Goal: Find specific page/section: Find specific page/section

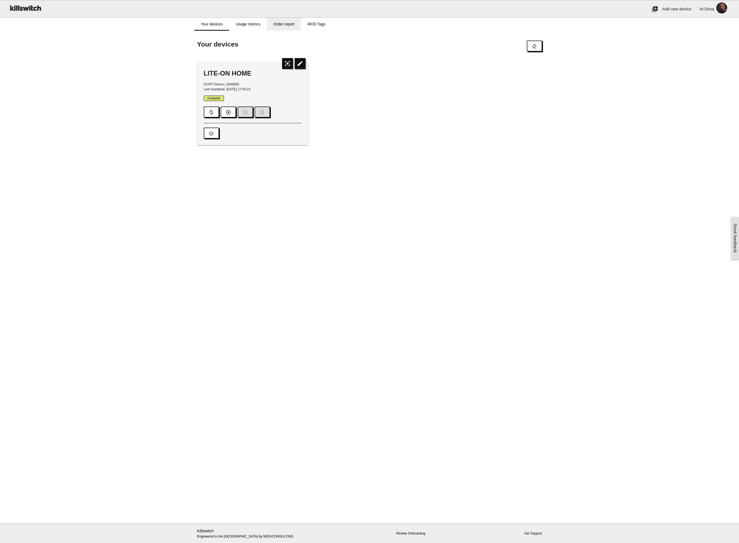
click at [286, 25] on link "Order report" at bounding box center [284, 24] width 34 height 13
